Goal: Transaction & Acquisition: Obtain resource

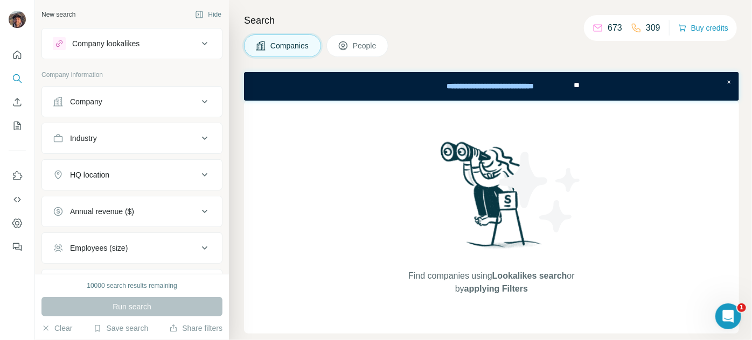
click at [178, 86] on div "Company" at bounding box center [131, 101] width 181 height 31
click at [162, 101] on div "Company" at bounding box center [125, 101] width 145 height 11
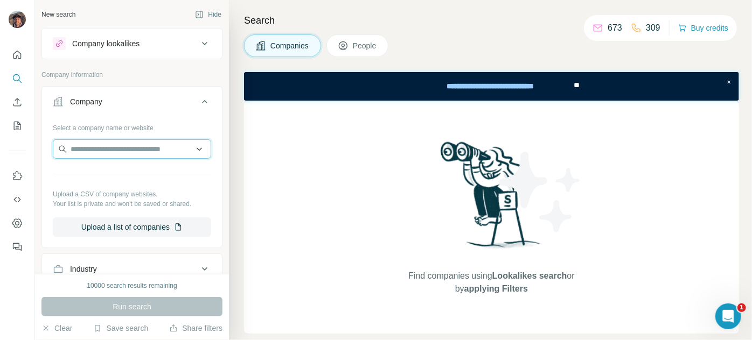
click at [145, 141] on input "text" at bounding box center [132, 148] width 158 height 19
paste input "**********"
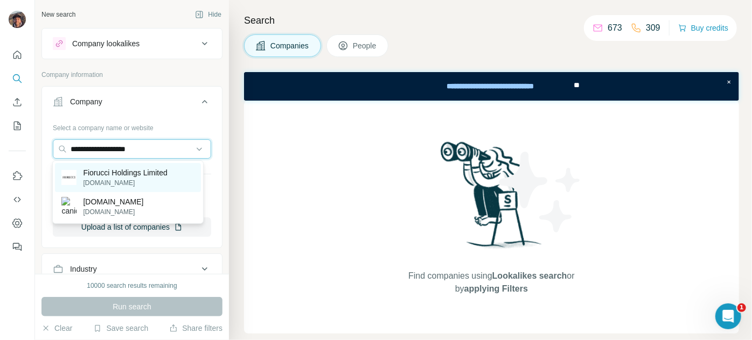
type input "**********"
click at [143, 166] on div "Fiorucci Holdings Limited [DOMAIN_NAME]" at bounding box center [128, 177] width 146 height 29
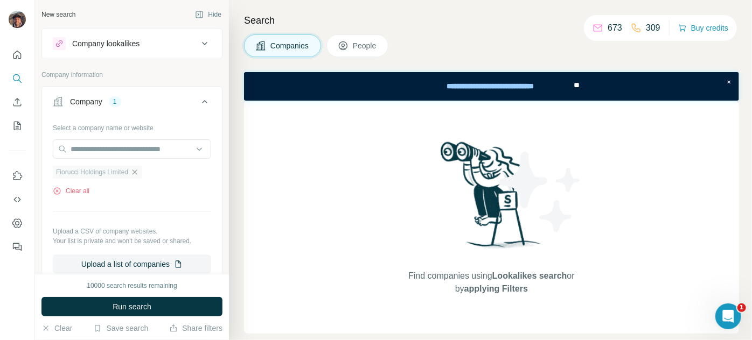
click at [139, 170] on icon "button" at bounding box center [134, 172] width 9 height 9
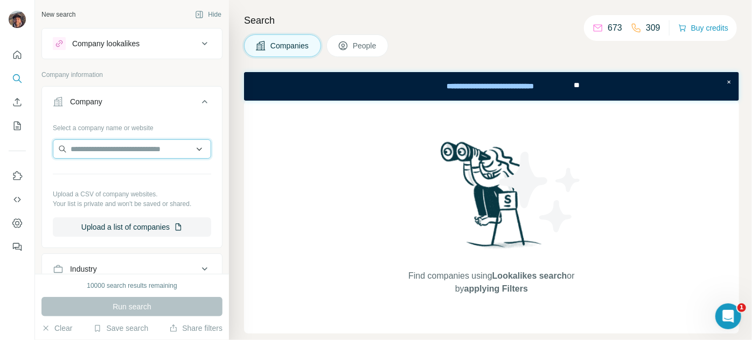
click at [141, 152] on input "text" at bounding box center [132, 148] width 158 height 19
paste input "**********"
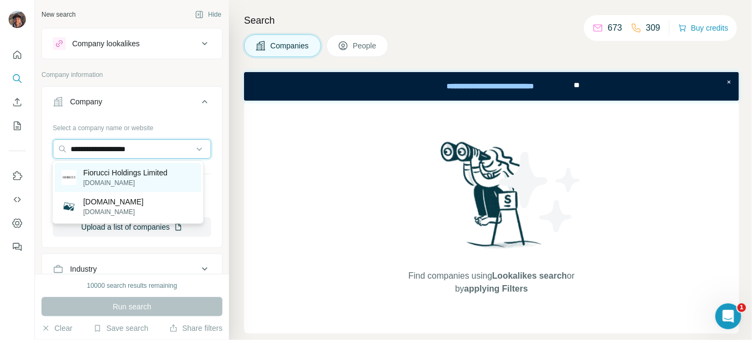
type input "**********"
click at [145, 180] on p "[DOMAIN_NAME]" at bounding box center [125, 183] width 84 height 10
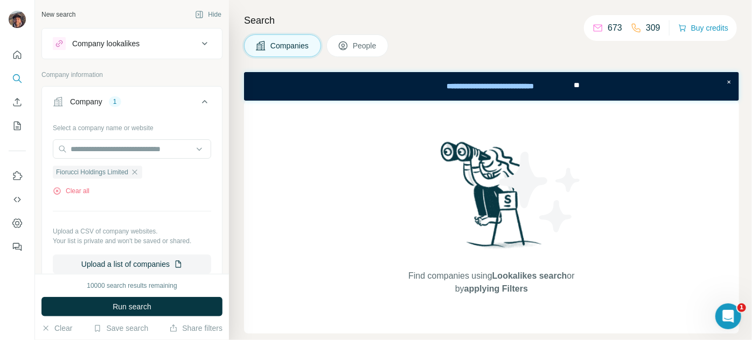
click at [136, 301] on span "Run search" at bounding box center [132, 306] width 39 height 11
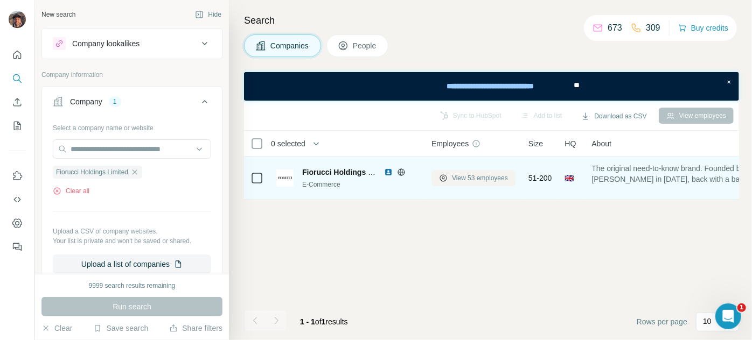
click at [469, 182] on span "View 53 employees" at bounding box center [480, 178] width 56 height 10
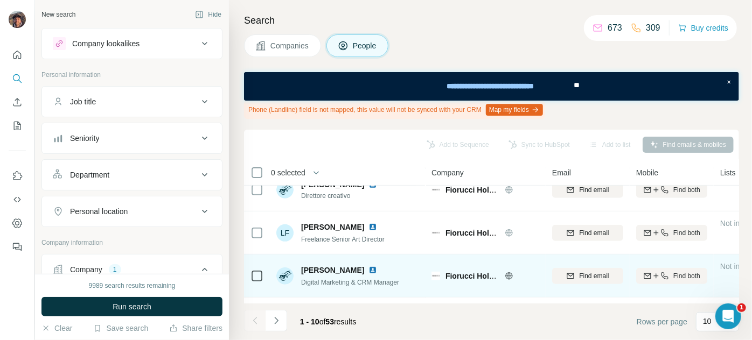
scroll to position [317, 0]
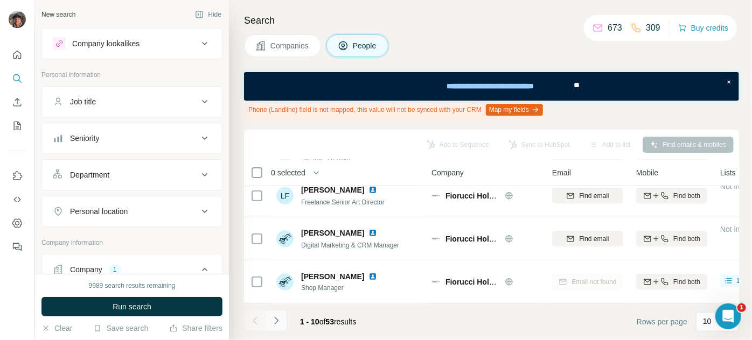
click at [278, 321] on icon "Navigate to next page" at bounding box center [276, 320] width 11 height 11
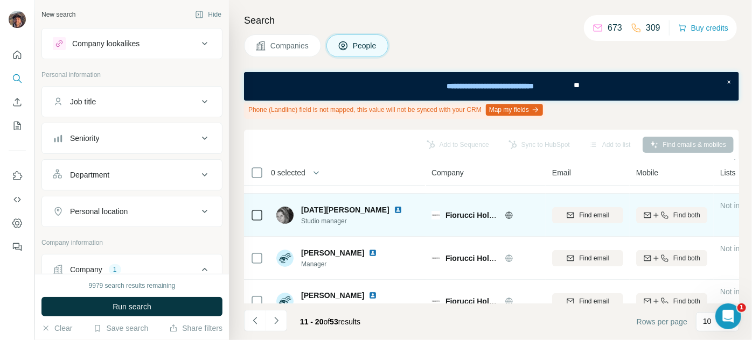
scroll to position [0, 0]
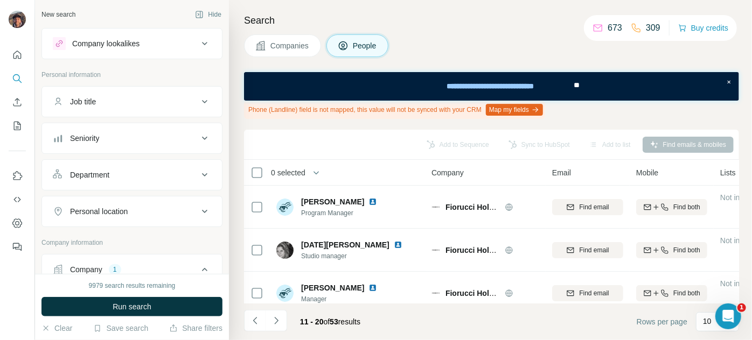
click at [288, 318] on div "11 - 20 of 53 results" at bounding box center [306, 322] width 125 height 24
click at [284, 318] on button "Navigate to next page" at bounding box center [276, 321] width 22 height 22
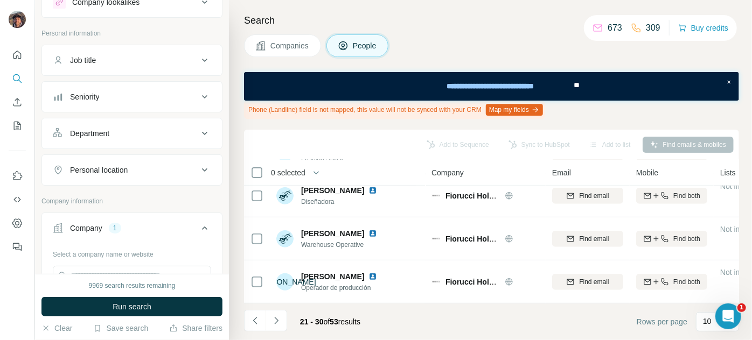
scroll to position [97, 0]
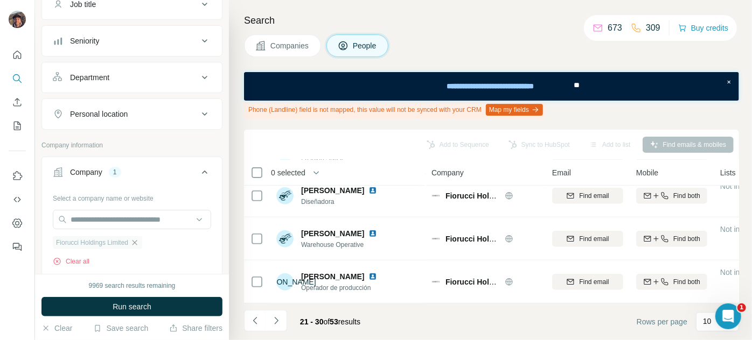
click at [138, 239] on icon "button" at bounding box center [134, 242] width 9 height 9
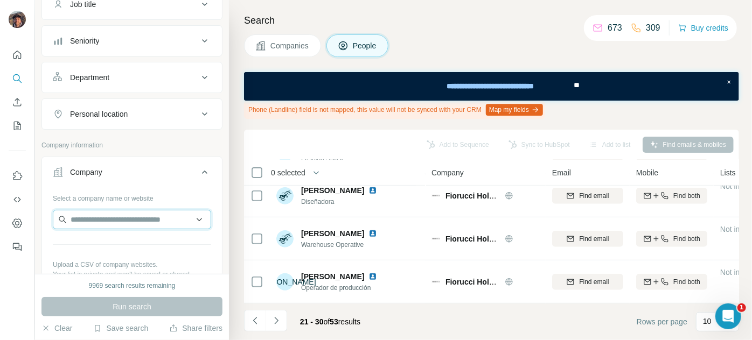
click at [141, 223] on input "text" at bounding box center [132, 219] width 158 height 19
paste input "**********"
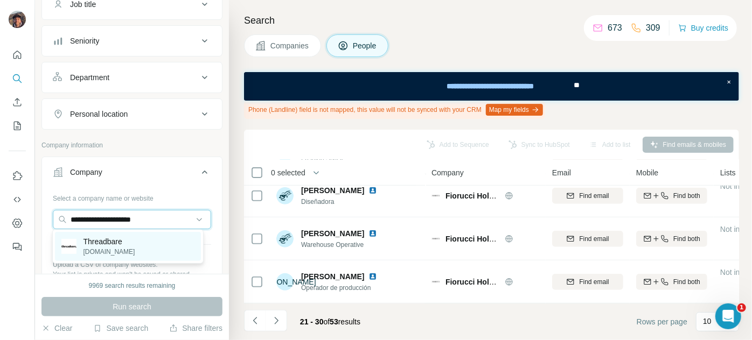
type input "**********"
click at [121, 245] on p "Threadbare" at bounding box center [109, 241] width 52 height 11
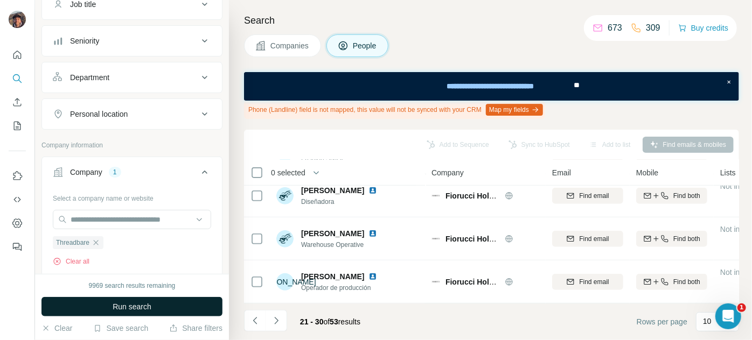
click at [132, 304] on span "Run search" at bounding box center [132, 306] width 39 height 11
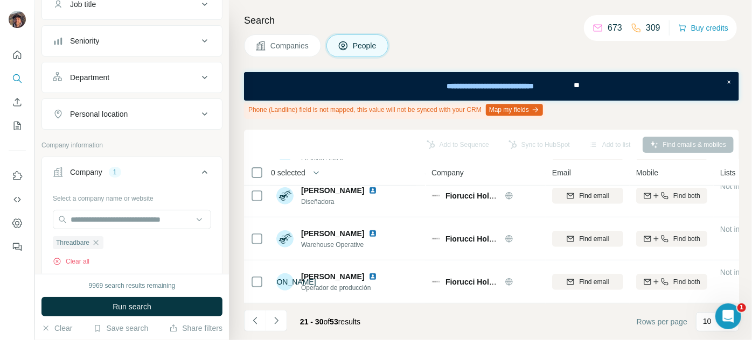
scroll to position [289, 0]
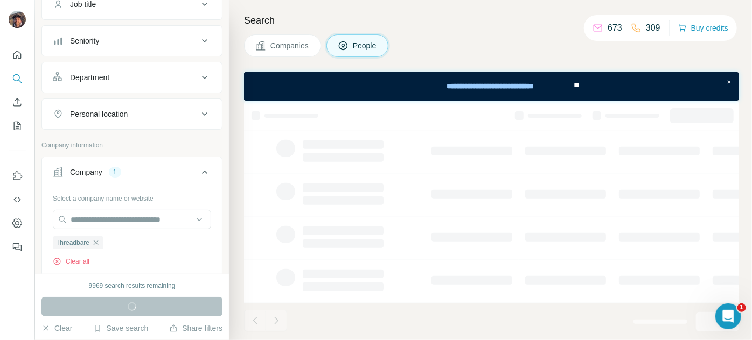
click at [285, 32] on div "Search Companies People" at bounding box center [490, 170] width 523 height 340
click at [285, 36] on button "Companies" at bounding box center [282, 45] width 77 height 23
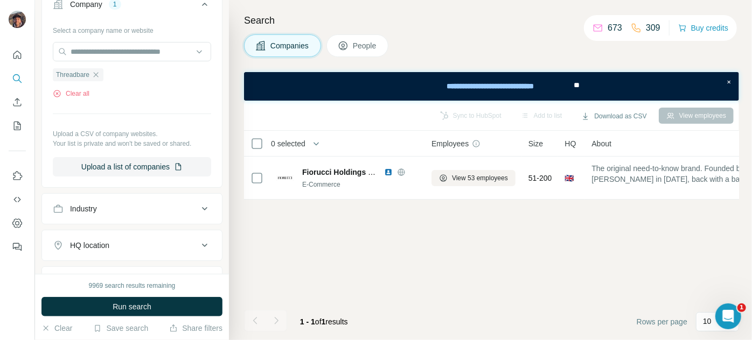
scroll to position [0, 0]
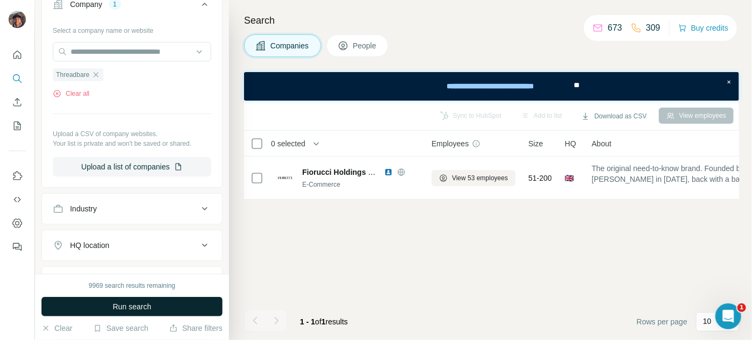
click at [198, 300] on button "Run search" at bounding box center [131, 306] width 181 height 19
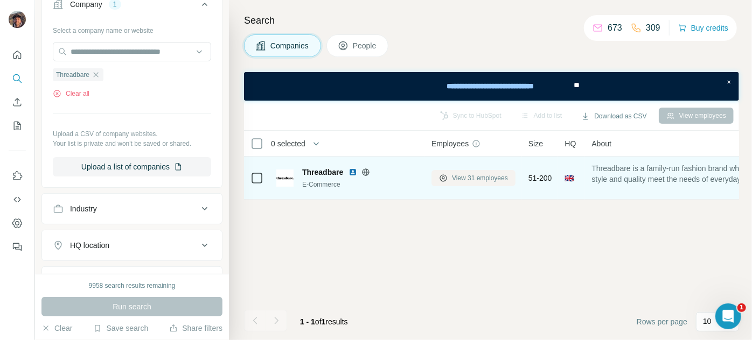
click at [462, 177] on span "View 31 employees" at bounding box center [480, 178] width 56 height 10
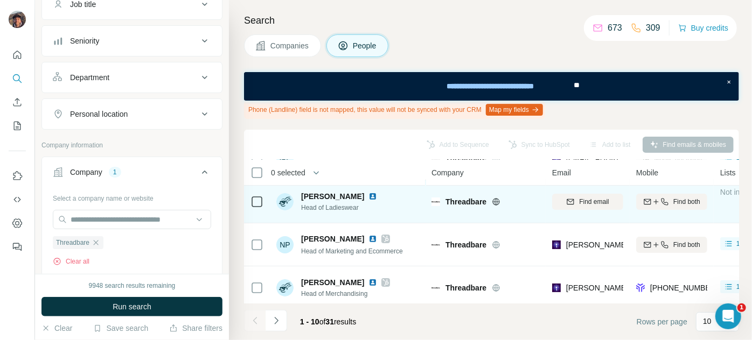
scroll to position [146, 0]
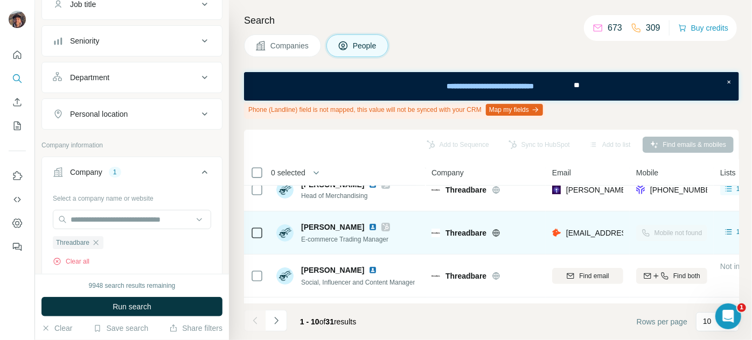
click at [495, 230] on icon at bounding box center [496, 233] width 9 height 9
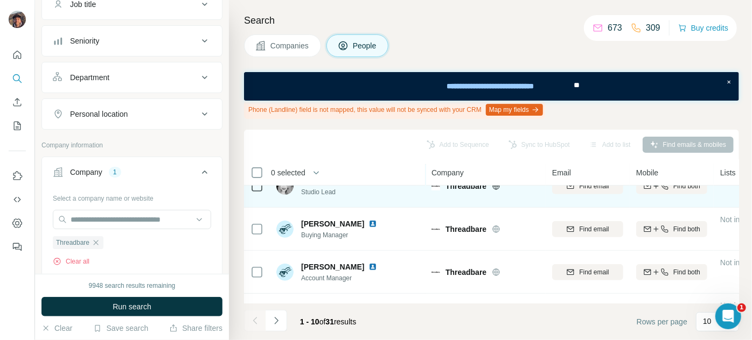
scroll to position [317, 0]
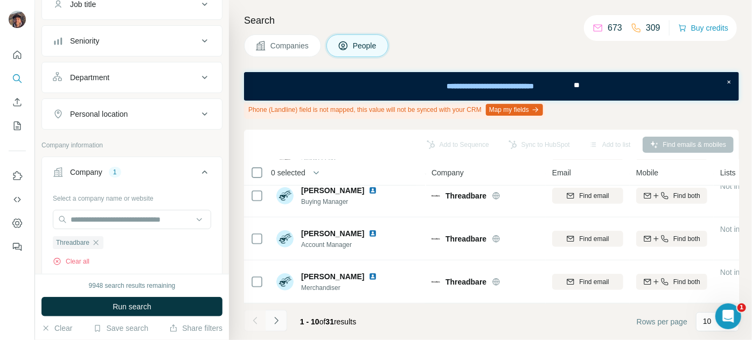
click at [268, 322] on button "Navigate to next page" at bounding box center [276, 321] width 22 height 22
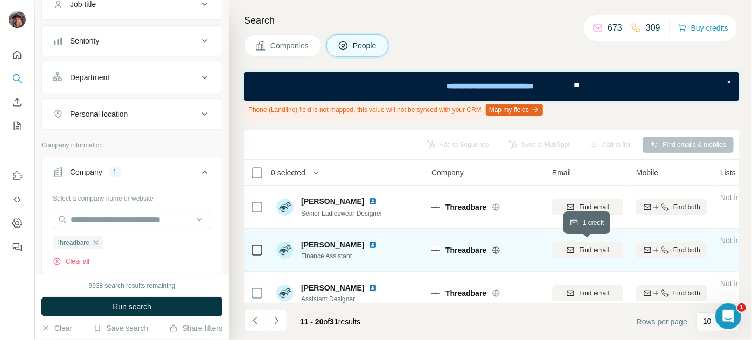
click at [513, 248] on span "Find email" at bounding box center [594, 250] width 30 height 10
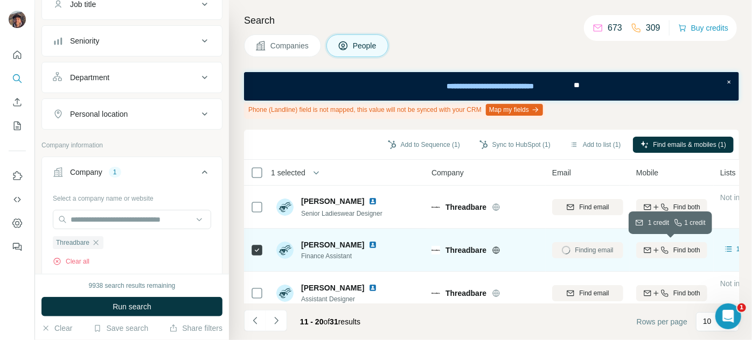
click at [513, 248] on icon "button" at bounding box center [647, 250] width 9 height 9
click at [274, 320] on icon "Navigate to next page" at bounding box center [276, 320] width 11 height 11
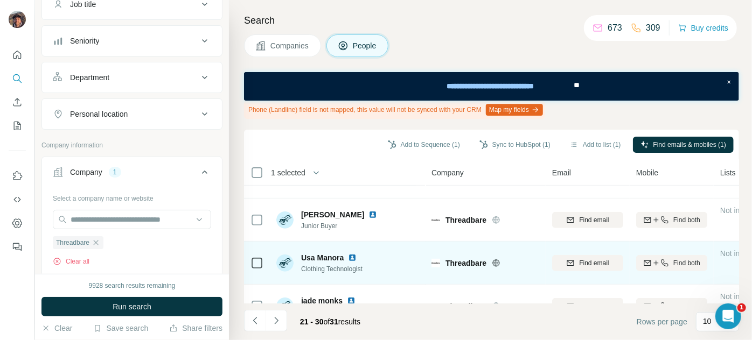
scroll to position [317, 0]
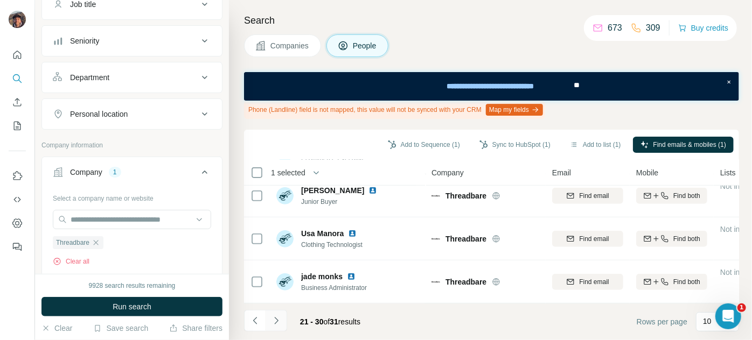
click at [278, 321] on icon "Navigate to next page" at bounding box center [276, 320] width 11 height 11
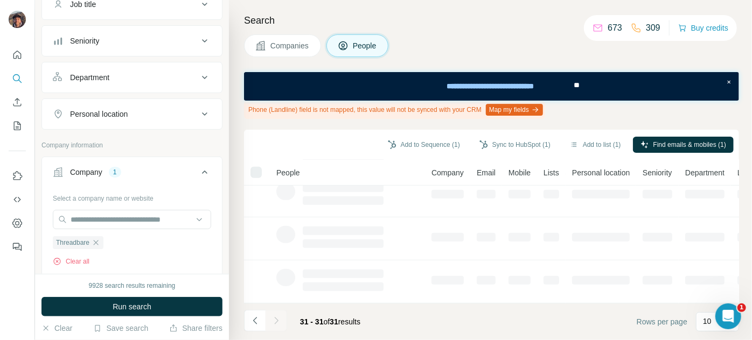
scroll to position [0, 0]
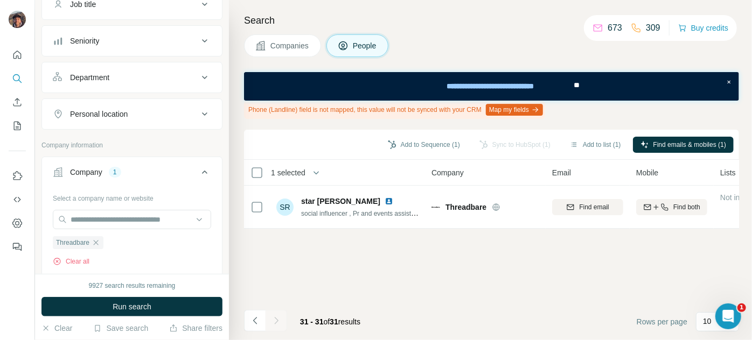
click at [241, 327] on div "Search Companies People Phone (Landline) field is not mapped, this value will n…" at bounding box center [490, 170] width 523 height 340
click at [244, 325] on button "Navigate to previous page" at bounding box center [255, 321] width 22 height 22
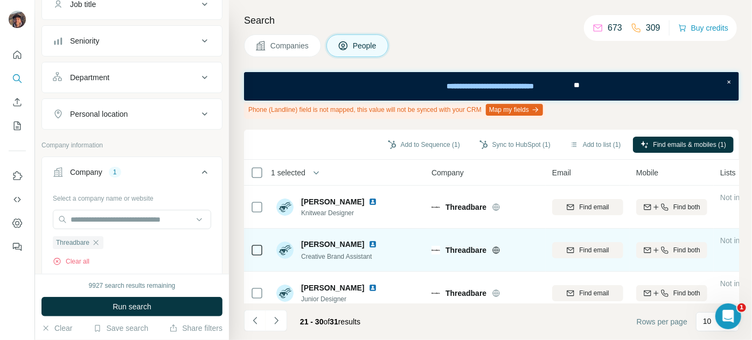
scroll to position [317, 0]
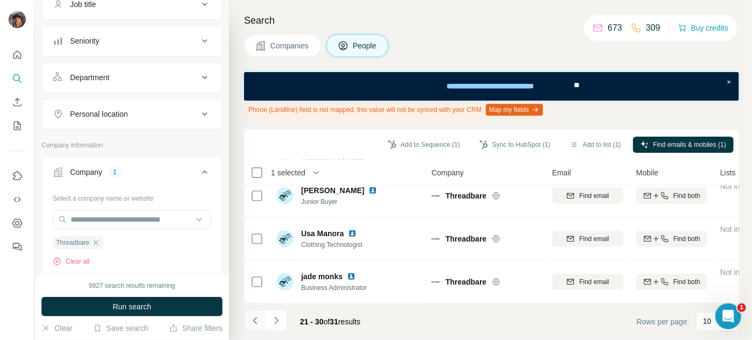
click at [257, 317] on icon "Navigate to previous page" at bounding box center [255, 320] width 11 height 11
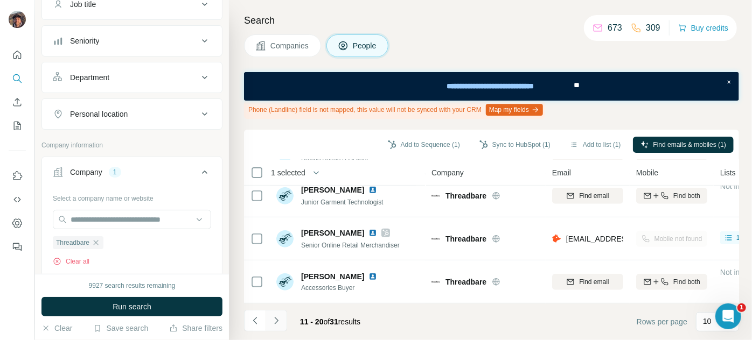
click at [278, 313] on button "Navigate to next page" at bounding box center [276, 321] width 22 height 22
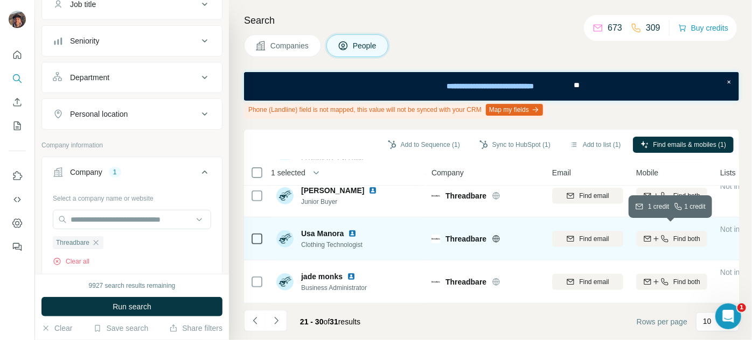
click at [513, 234] on div "Find both" at bounding box center [671, 239] width 71 height 10
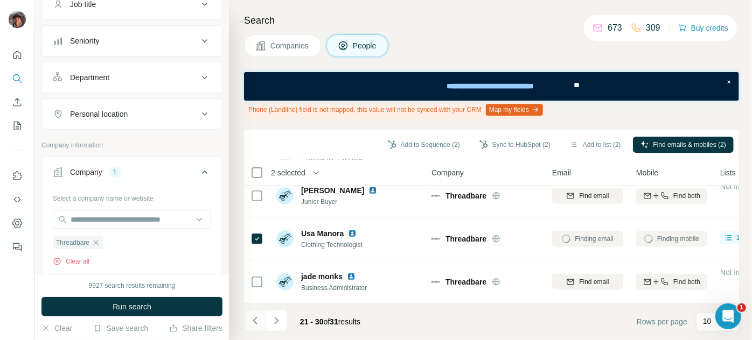
click at [259, 324] on icon "Navigate to previous page" at bounding box center [255, 320] width 11 height 11
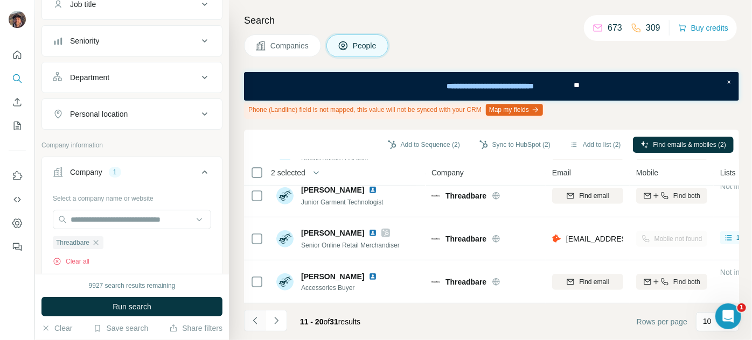
click at [259, 322] on icon "Navigate to previous page" at bounding box center [255, 320] width 11 height 11
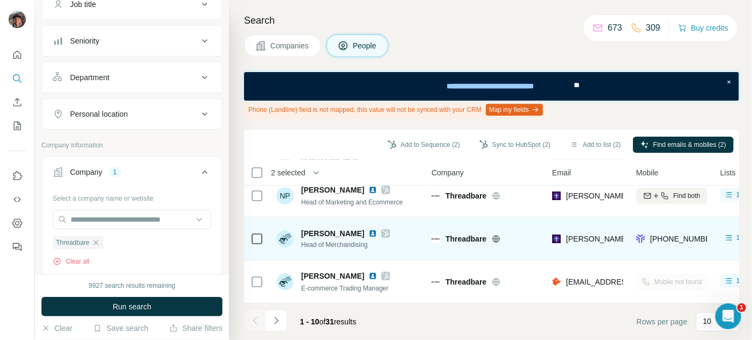
scroll to position [0, 0]
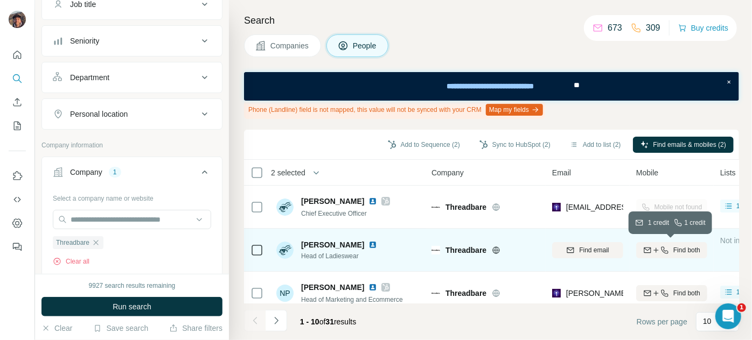
click at [513, 246] on icon "button" at bounding box center [655, 250] width 9 height 9
click at [271, 327] on button "Navigate to next page" at bounding box center [276, 321] width 22 height 22
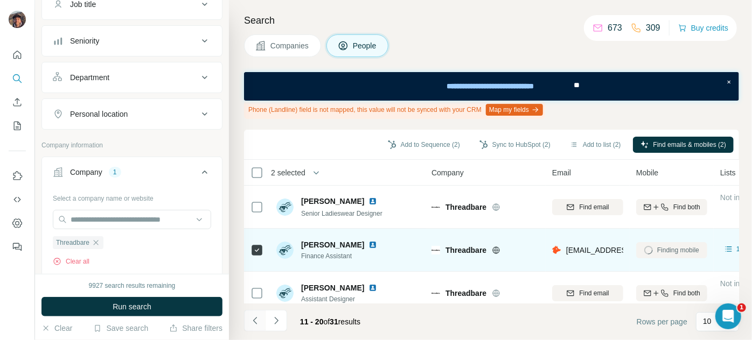
click at [263, 315] on button "Navigate to previous page" at bounding box center [255, 321] width 22 height 22
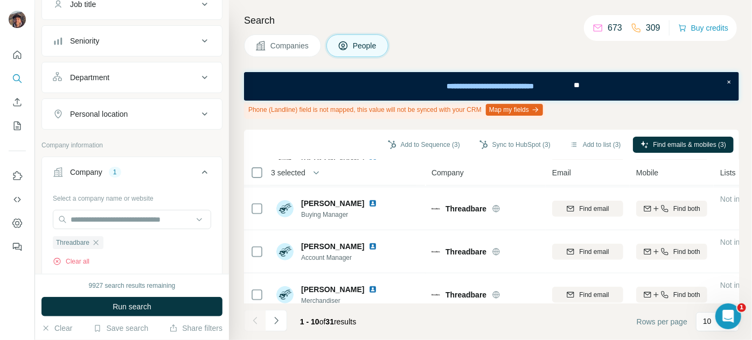
scroll to position [317, 0]
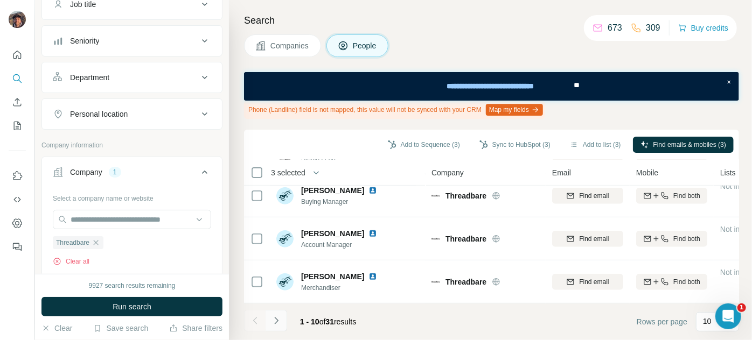
click at [274, 312] on button "Navigate to next page" at bounding box center [276, 321] width 22 height 22
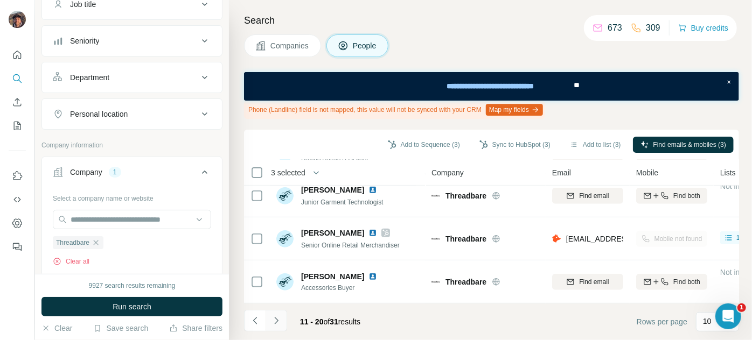
click at [274, 312] on button "Navigate to next page" at bounding box center [276, 321] width 22 height 22
click at [257, 318] on icon "Navigate to previous page" at bounding box center [255, 320] width 11 height 11
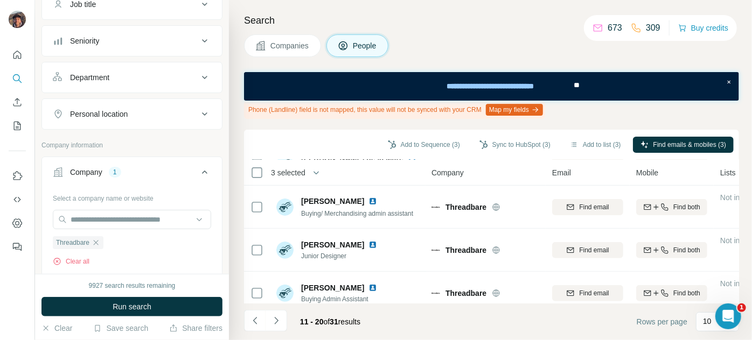
scroll to position [24, 0]
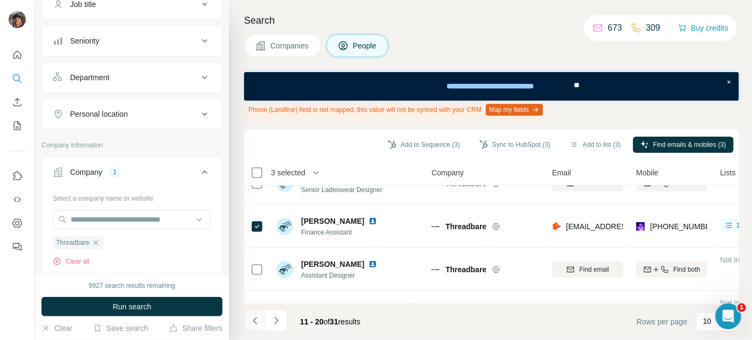
click at [255, 321] on icon "Navigate to previous page" at bounding box center [255, 320] width 11 height 11
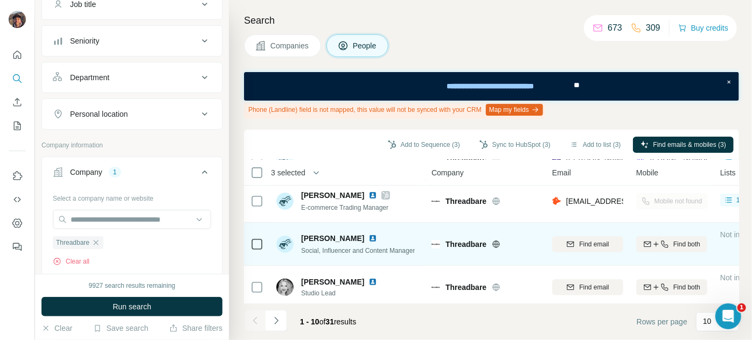
scroll to position [195, 0]
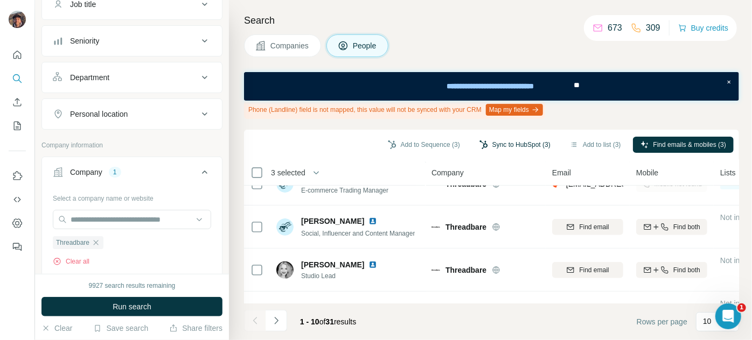
click at [483, 146] on button "Sync to HubSpot (3)" at bounding box center [515, 145] width 86 height 16
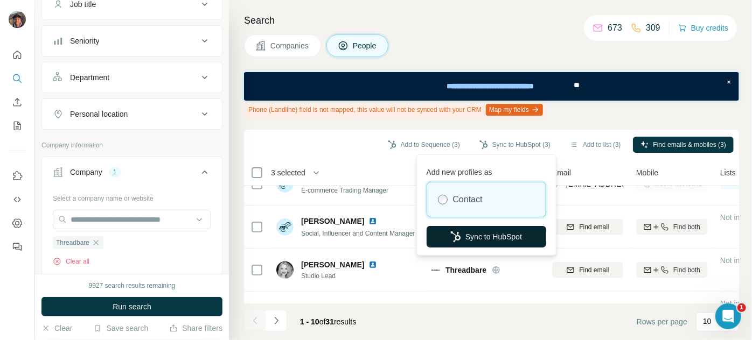
click at [487, 232] on button "Sync to HubSpot" at bounding box center [486, 237] width 120 height 22
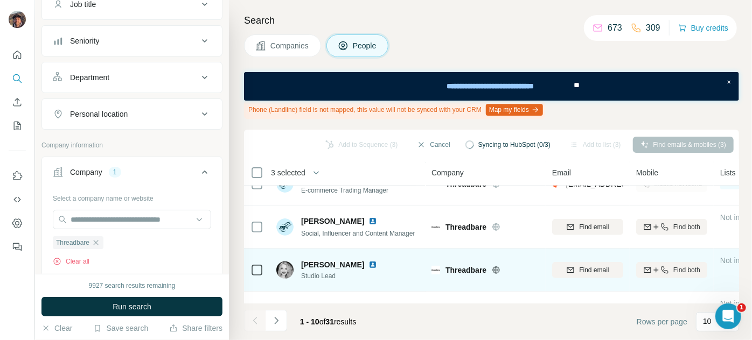
scroll to position [0, 0]
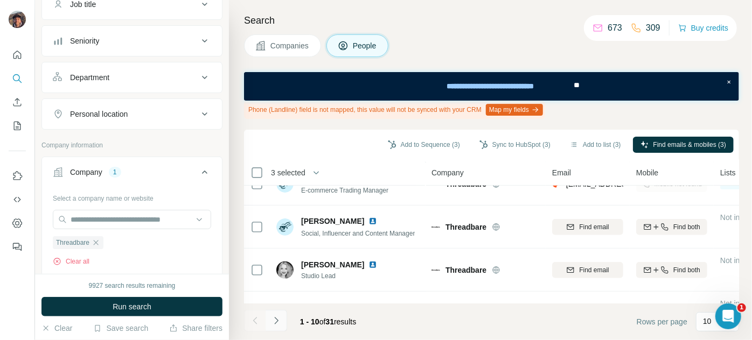
click at [270, 325] on button "Navigate to next page" at bounding box center [276, 321] width 22 height 22
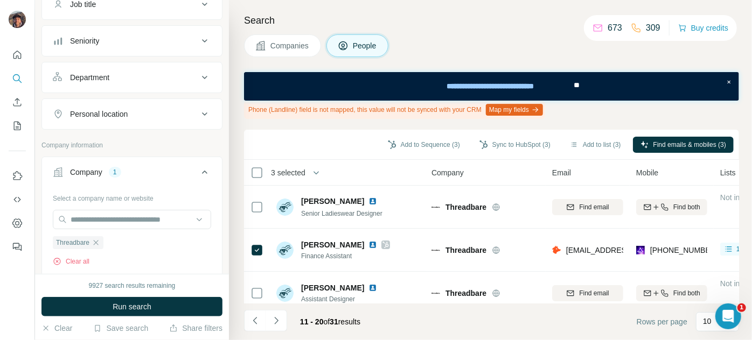
click at [253, 333] on li at bounding box center [255, 322] width 22 height 24
click at [254, 326] on button "Navigate to previous page" at bounding box center [255, 321] width 22 height 22
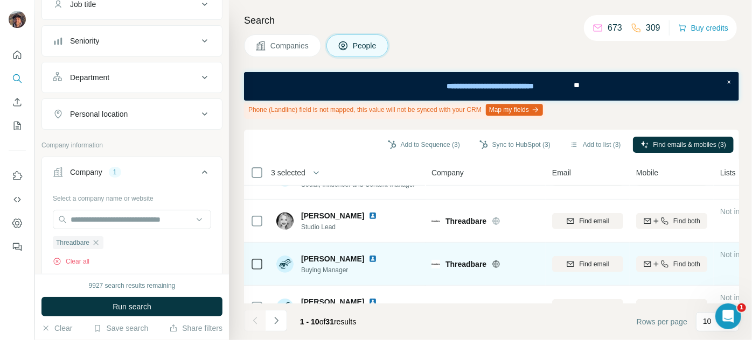
scroll to position [317, 0]
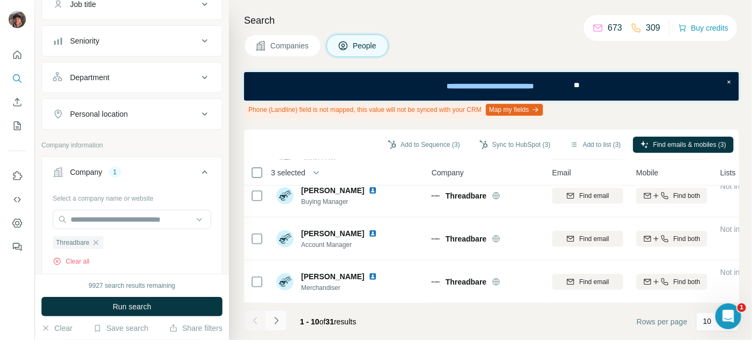
click at [277, 325] on icon "Navigate to next page" at bounding box center [276, 320] width 11 height 11
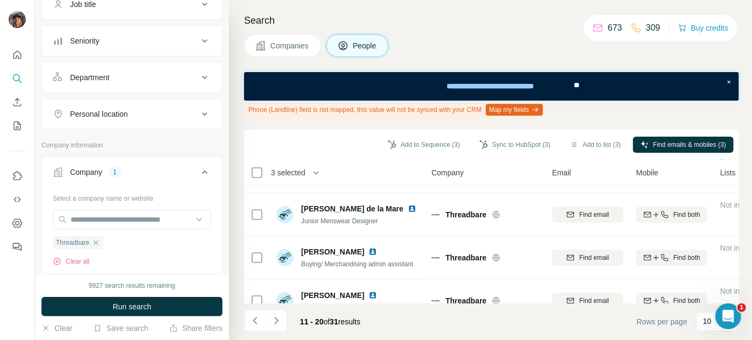
scroll to position [0, 0]
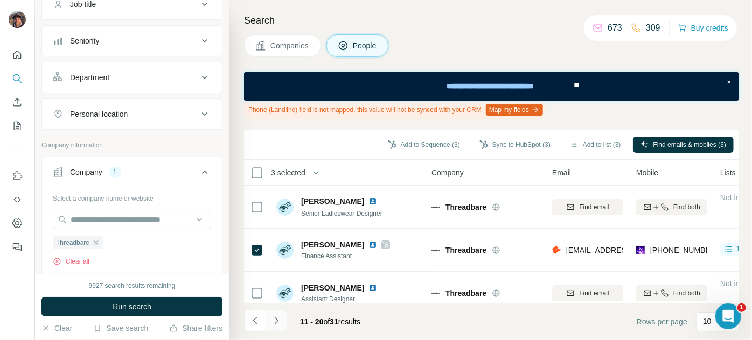
click at [277, 320] on icon "Navigate to next page" at bounding box center [276, 320] width 4 height 7
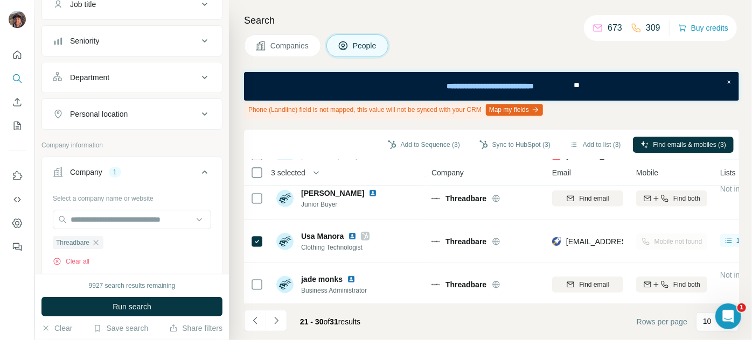
scroll to position [317, 0]
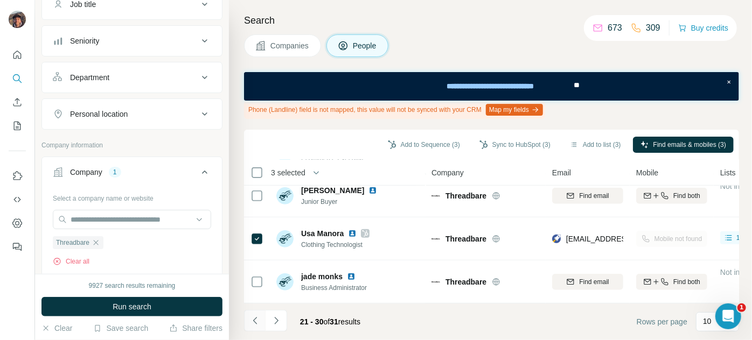
click at [250, 330] on button "Navigate to previous page" at bounding box center [255, 321] width 22 height 22
